Goal: Book appointment/travel/reservation

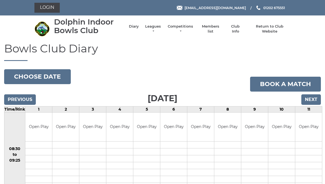
click at [313, 103] on input "Next" at bounding box center [311, 99] width 20 height 10
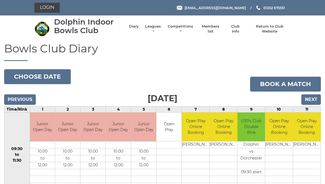
click at [316, 104] on input "Next" at bounding box center [311, 99] width 20 height 10
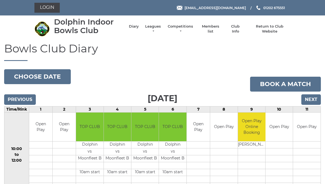
click at [315, 104] on input "Next" at bounding box center [311, 99] width 20 height 10
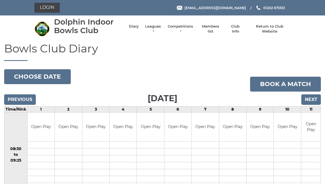
click at [315, 103] on input "Next" at bounding box center [311, 99] width 20 height 10
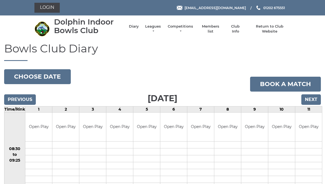
click at [313, 98] on input "Next" at bounding box center [311, 99] width 20 height 10
